Goal: Information Seeking & Learning: Learn about a topic

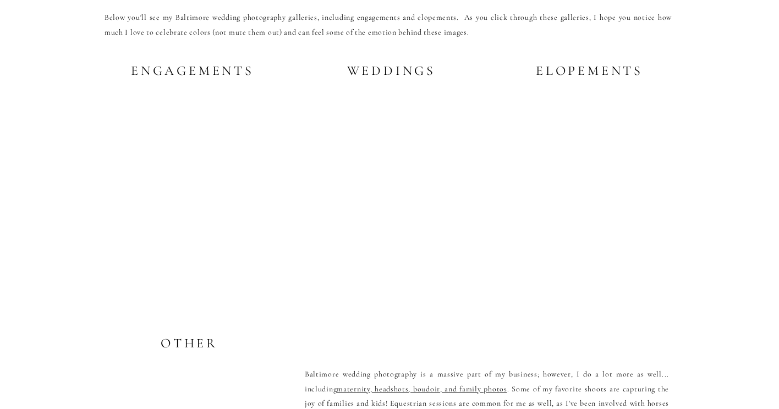
scroll to position [2169, 0]
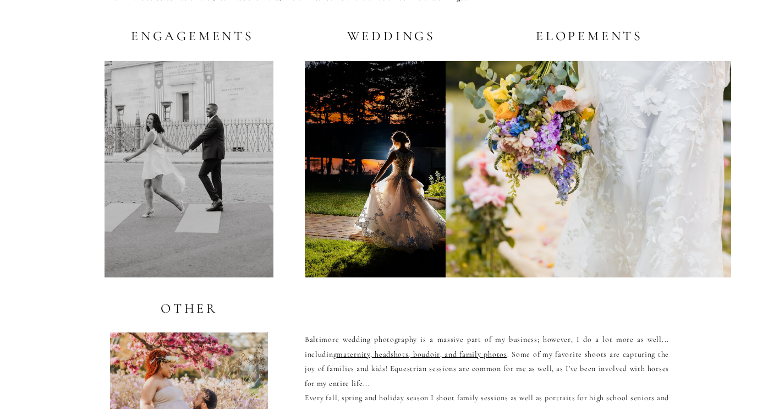
click at [365, 35] on h2 "Weddings" at bounding box center [388, 36] width 94 height 14
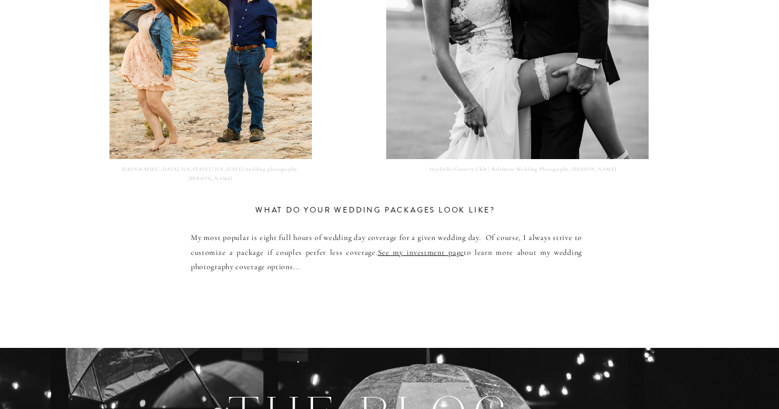
scroll to position [5539, 0]
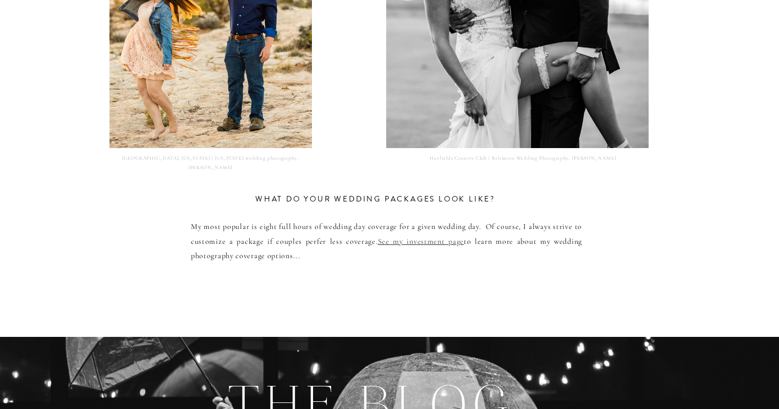
click at [420, 241] on link "See my investment page" at bounding box center [421, 240] width 86 height 9
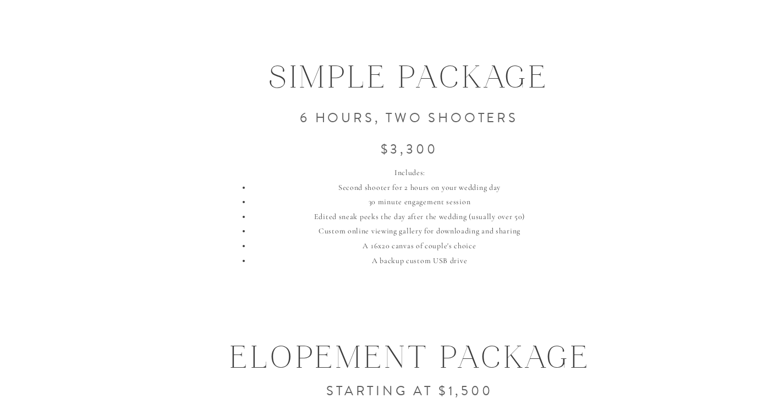
scroll to position [1316, 0]
